Goal: Task Accomplishment & Management: Manage account settings

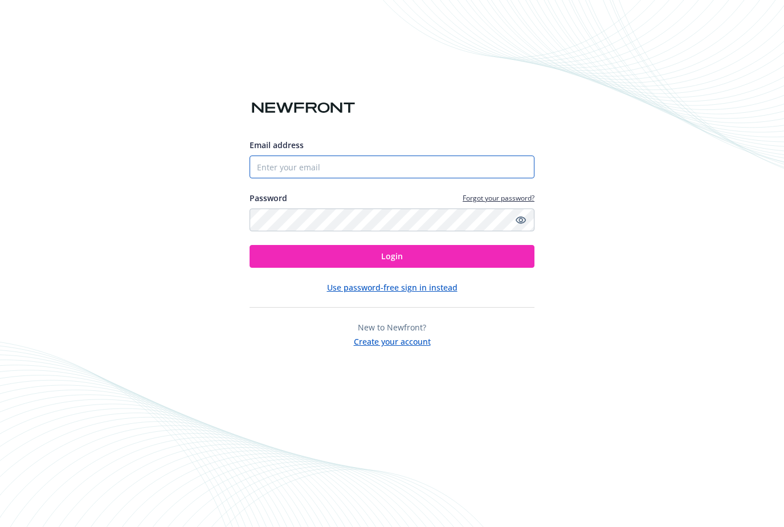
click at [461, 178] on input "Email address" at bounding box center [392, 167] width 285 height 23
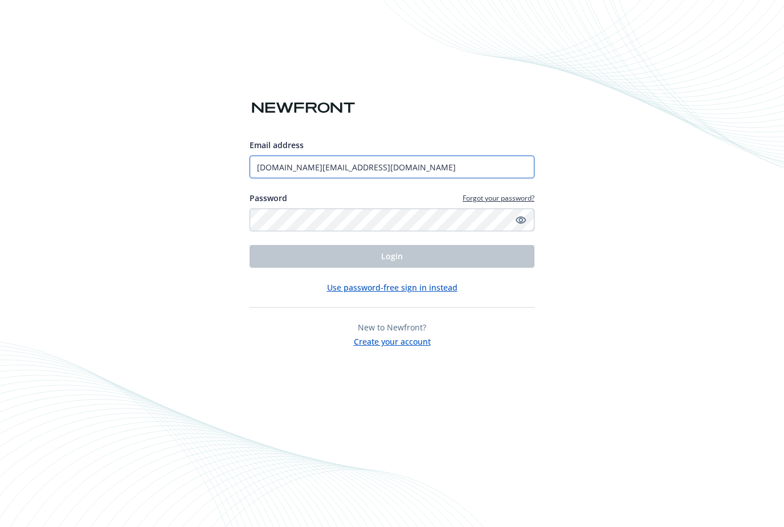
type input "[DOMAIN_NAME][EMAIL_ADDRESS][DOMAIN_NAME]"
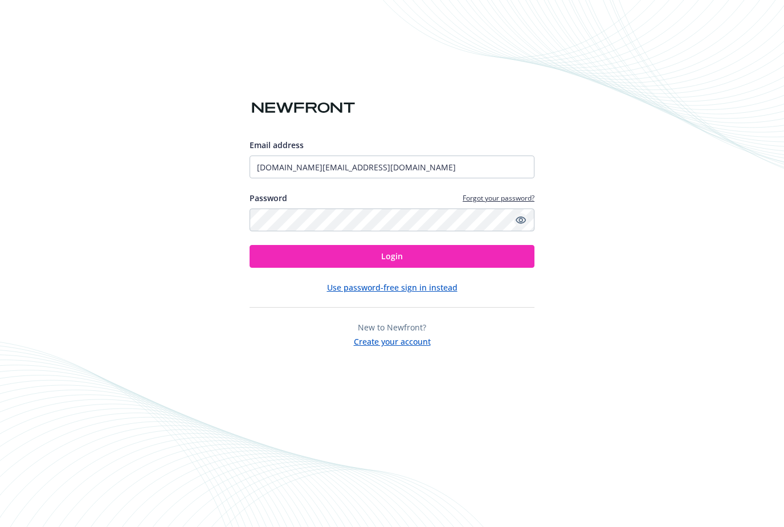
click at [521, 227] on link "Show password" at bounding box center [521, 220] width 14 height 14
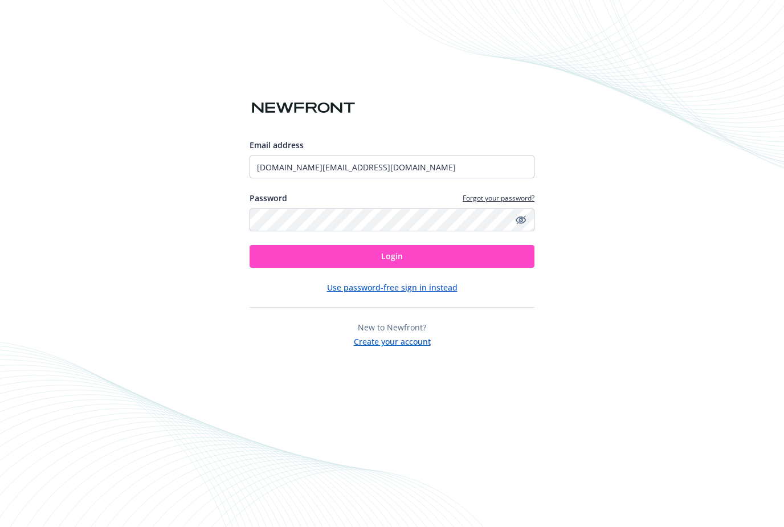
click at [406, 268] on button "Login" at bounding box center [392, 256] width 285 height 23
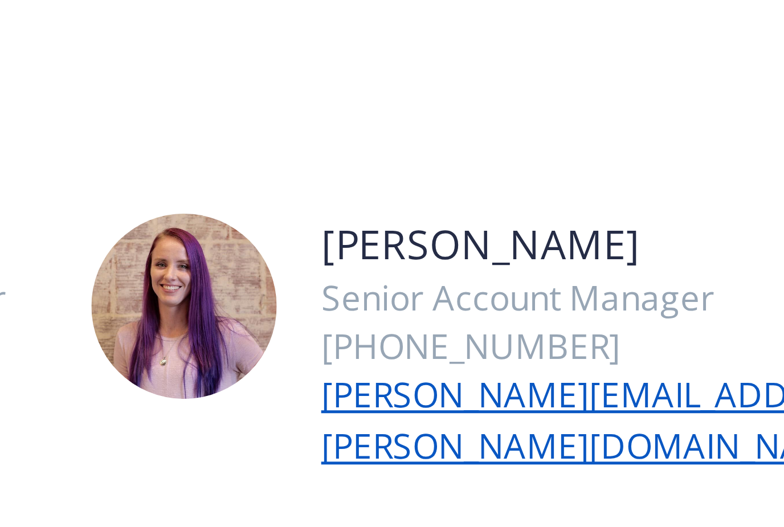
click at [341, 121] on div "Your Newfront Team" at bounding box center [546, 128] width 411 height 15
